Goal: Task Accomplishment & Management: Manage account settings

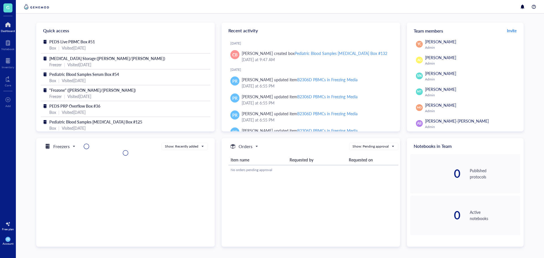
click at [513, 31] on span "Invite" at bounding box center [512, 31] width 10 height 6
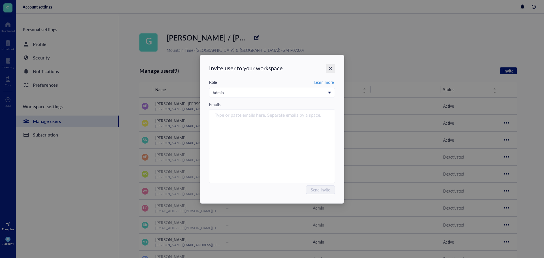
click at [329, 70] on icon "Close" at bounding box center [330, 69] width 4 height 4
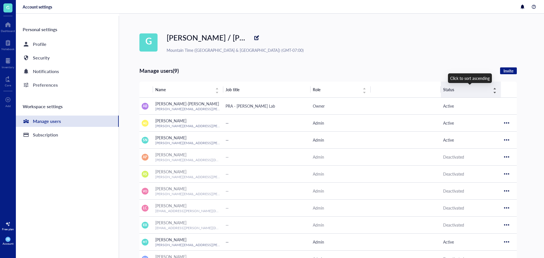
click at [475, 90] on span "Status" at bounding box center [466, 89] width 46 height 6
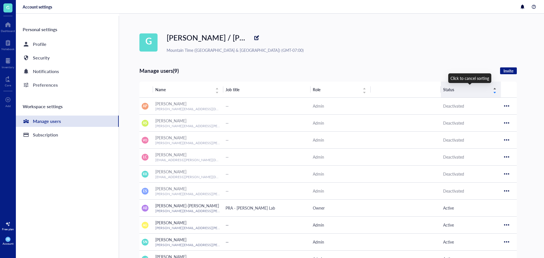
click at [459, 88] on span "Status" at bounding box center [466, 89] width 46 height 6
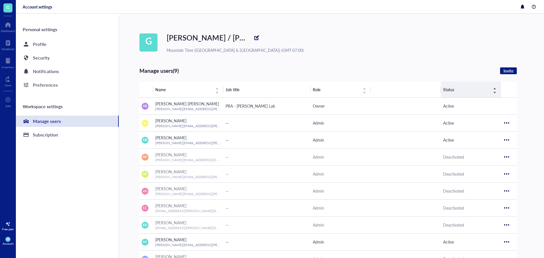
click at [449, 88] on span "Status" at bounding box center [466, 89] width 46 height 6
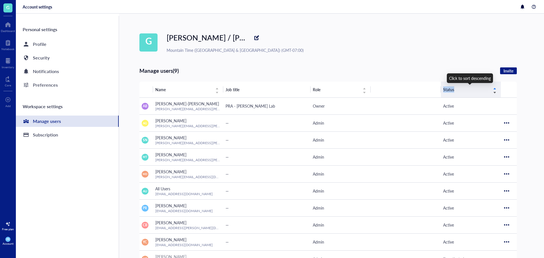
click at [449, 88] on span "Status" at bounding box center [466, 89] width 46 height 6
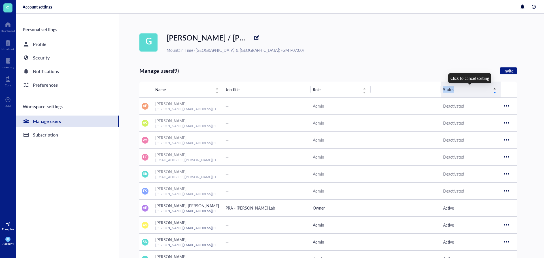
click at [449, 88] on span "Status" at bounding box center [466, 89] width 46 height 6
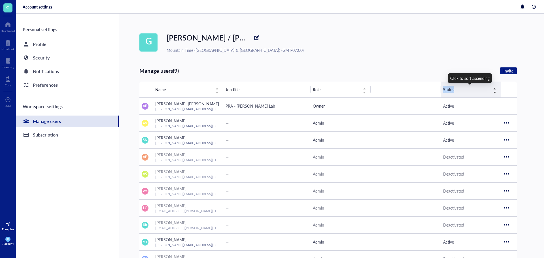
click at [459, 88] on span "Status" at bounding box center [466, 89] width 46 height 6
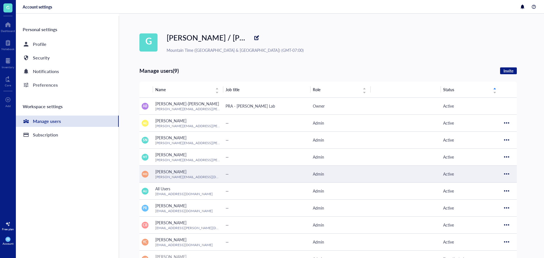
click at [503, 174] on div at bounding box center [506, 173] width 9 height 9
click at [512, 192] on span "Deactivate user" at bounding box center [523, 192] width 32 height 6
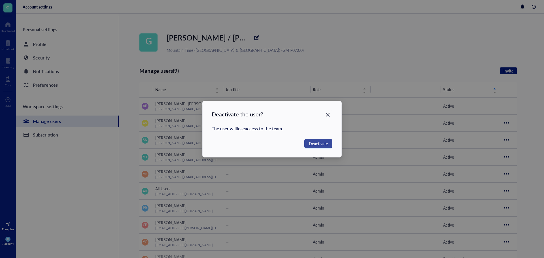
drag, startPoint x: 320, startPoint y: 149, endPoint x: 322, endPoint y: 142, distance: 7.4
click at [322, 142] on div "Deactivate the user? The user will lose access to the team. Deactivate" at bounding box center [271, 129] width 139 height 56
click at [322, 142] on span "Deactivate" at bounding box center [318, 143] width 19 height 6
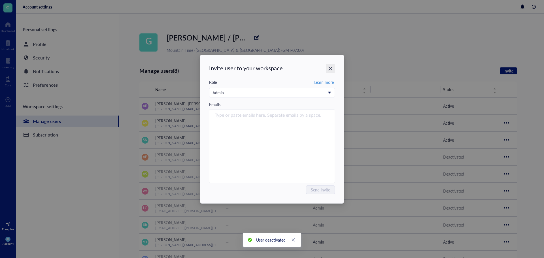
click at [331, 65] on div "Close" at bounding box center [330, 68] width 9 height 9
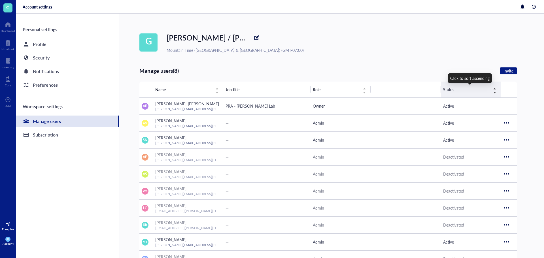
click at [481, 88] on span "Status" at bounding box center [466, 89] width 46 height 6
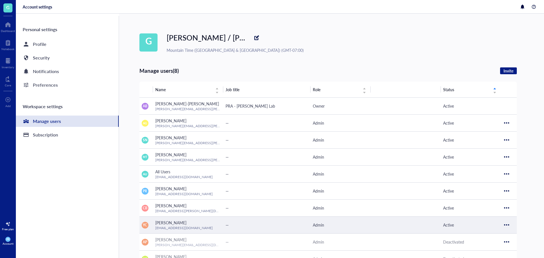
click at [509, 225] on div at bounding box center [506, 224] width 9 height 9
click at [511, 244] on span "Deactivate user" at bounding box center [523, 243] width 32 height 6
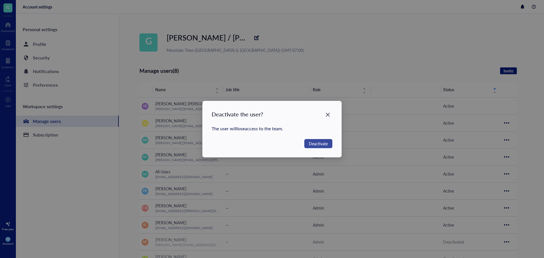
click at [323, 144] on span "Deactivate" at bounding box center [318, 143] width 19 height 6
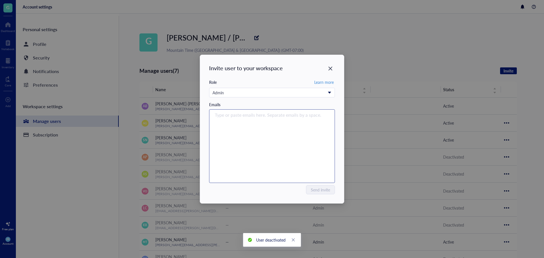
click at [254, 120] on div "Type or paste emails here. Separate emails by a space." at bounding box center [272, 146] width 121 height 71
paste input "[PERSON_NAME][EMAIL_ADDRESS][PERSON_NAME][DOMAIN_NAME]"
type input "[PERSON_NAME][EMAIL_ADDRESS][PERSON_NAME][DOMAIN_NAME]"
click at [302, 151] on div "[PERSON_NAME][EMAIL_ADDRESS][PERSON_NAME][DOMAIN_NAME]" at bounding box center [272, 146] width 121 height 71
click at [260, 116] on input "search" at bounding box center [271, 115] width 112 height 7
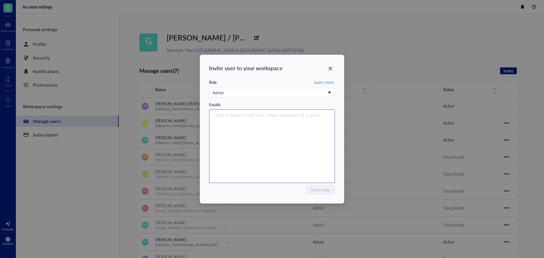
paste input "[PERSON_NAME][EMAIL_ADDRESS][PERSON_NAME][DOMAIN_NAME]"
type input "[PERSON_NAME][EMAIL_ADDRESS][PERSON_NAME][DOMAIN_NAME]"
click at [215, 114] on input "[PERSON_NAME][EMAIL_ADDRESS][PERSON_NAME][DOMAIN_NAME]" at bounding box center [271, 115] width 112 height 7
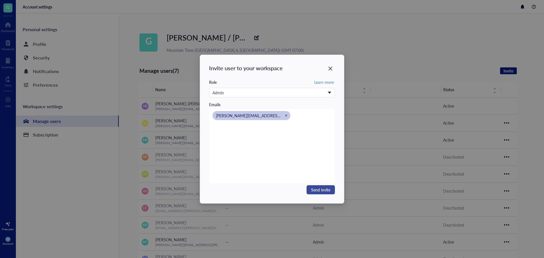
click at [326, 187] on span "Send invite" at bounding box center [320, 190] width 19 height 6
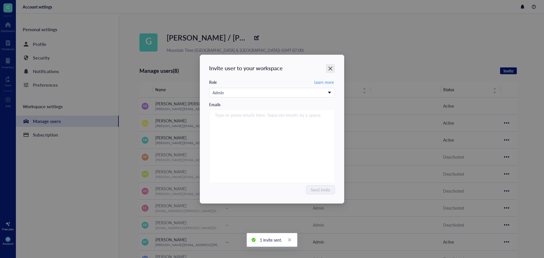
click at [330, 69] on icon "Close" at bounding box center [330, 68] width 5 height 5
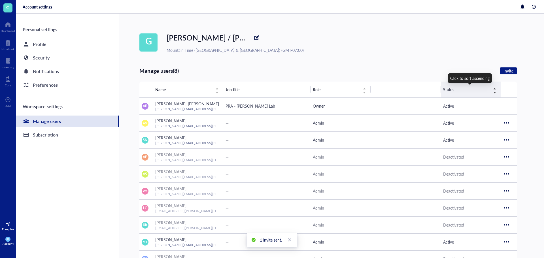
click at [457, 88] on span "Status" at bounding box center [466, 89] width 46 height 6
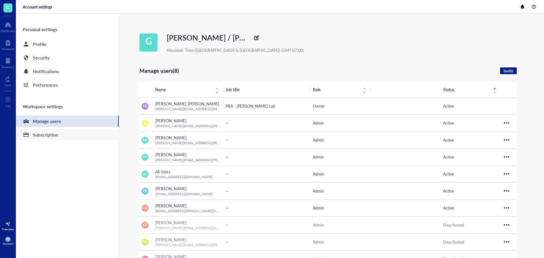
click at [48, 136] on div "Subscription" at bounding box center [45, 135] width 25 height 8
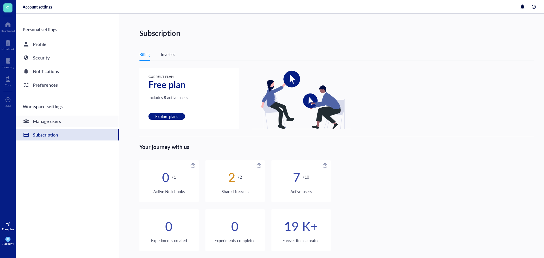
click at [51, 121] on div "Manage users" at bounding box center [47, 121] width 28 height 8
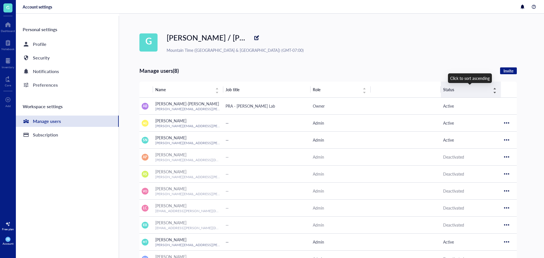
click at [458, 86] on div "Status" at bounding box center [469, 89] width 53 height 6
click at [452, 89] on span "Status" at bounding box center [466, 89] width 46 height 6
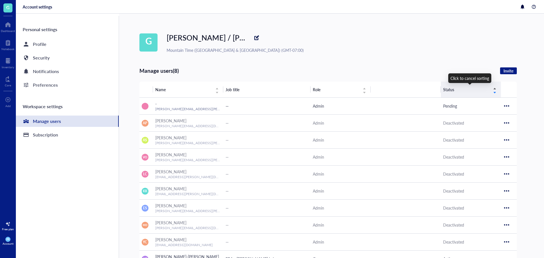
click at [463, 86] on div "Status" at bounding box center [469, 89] width 53 height 6
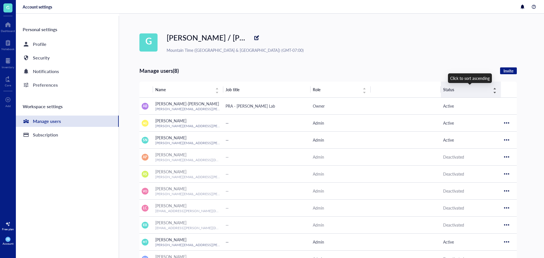
click at [463, 86] on div "Status" at bounding box center [469, 89] width 53 height 6
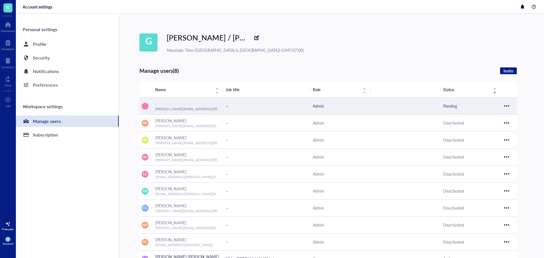
click at [501, 103] on td at bounding box center [509, 105] width 16 height 17
click at [506, 106] on div at bounding box center [506, 105] width 9 height 9
